Goal: Task Accomplishment & Management: Use online tool/utility

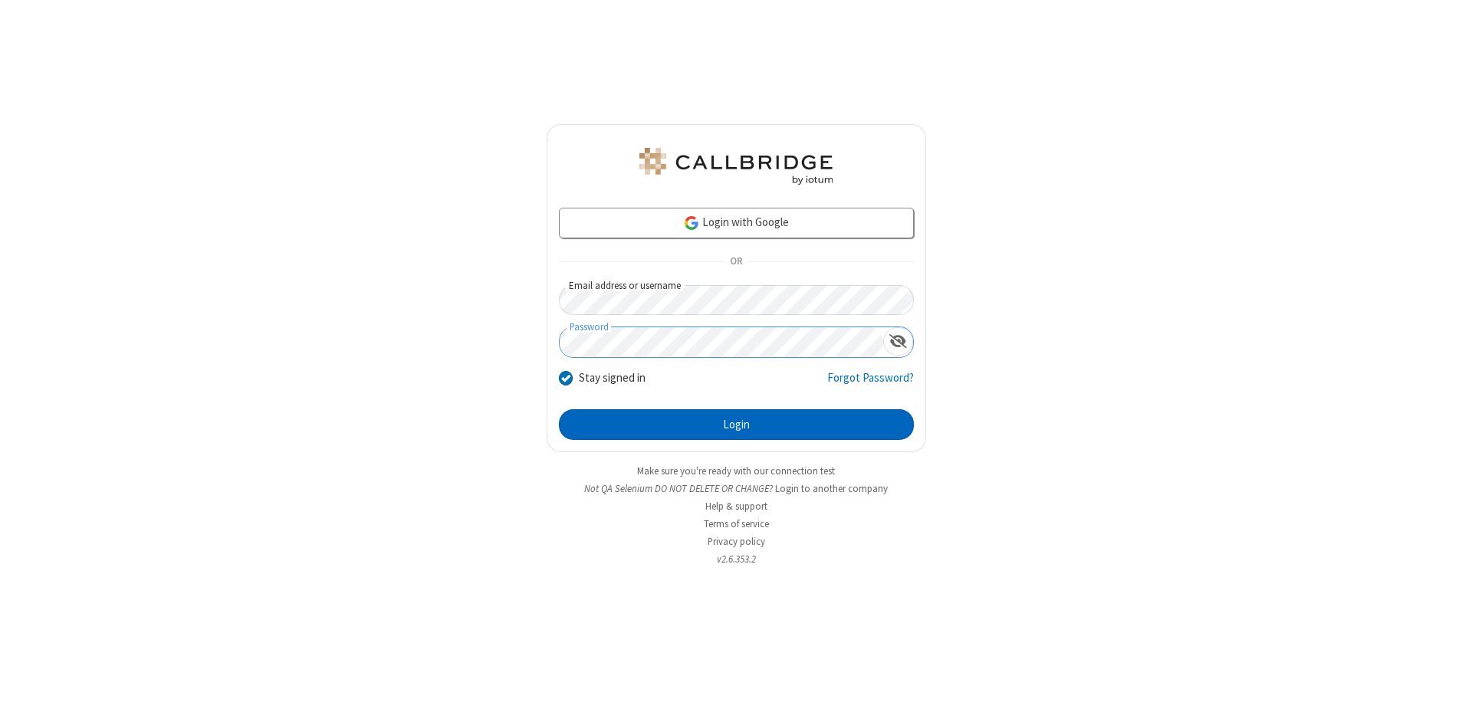
click at [736, 425] on button "Login" at bounding box center [736, 424] width 355 height 31
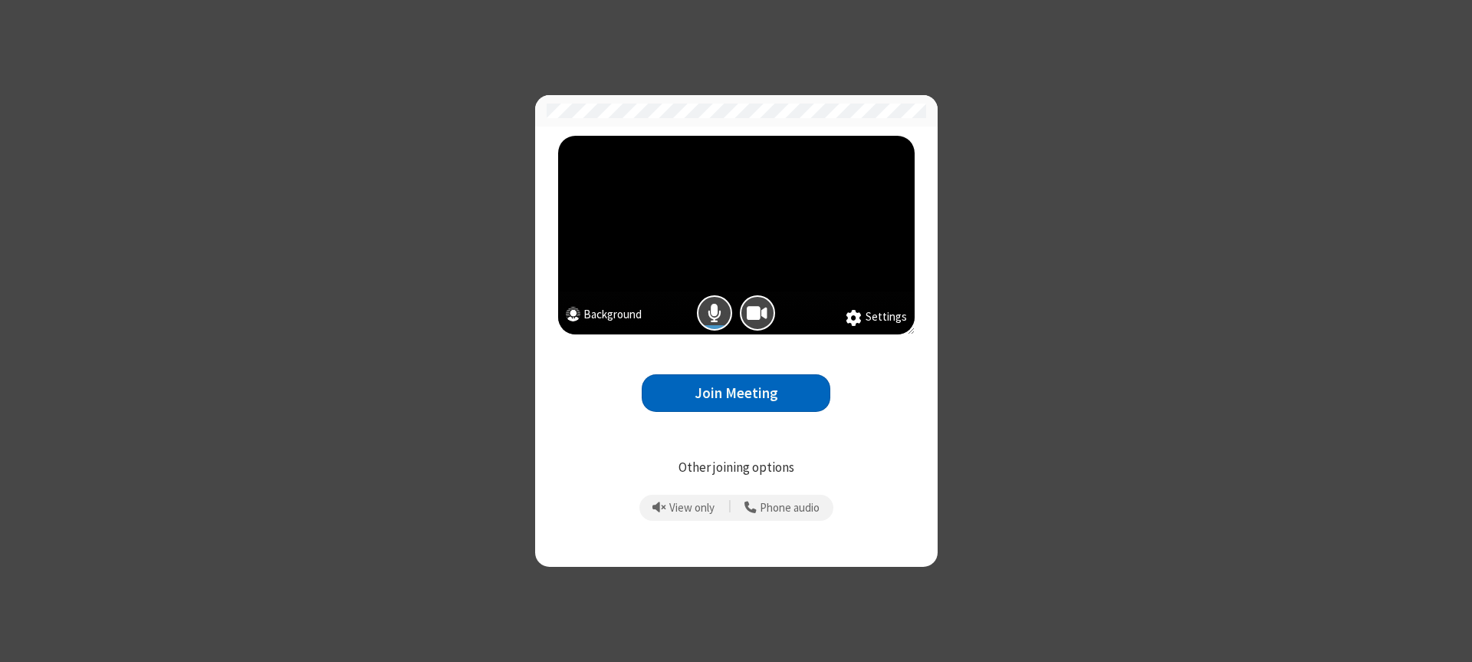
click at [736, 393] on button "Join Meeting" at bounding box center [736, 393] width 189 height 38
